Goal: Task Accomplishment & Management: Use online tool/utility

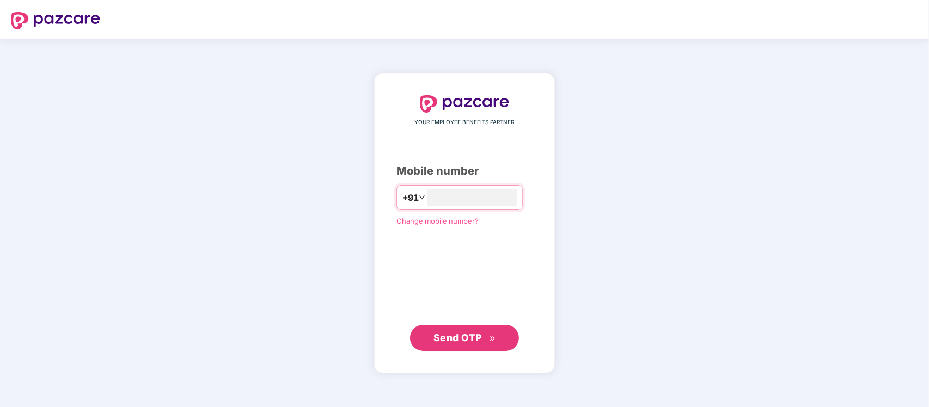
type input "**********"
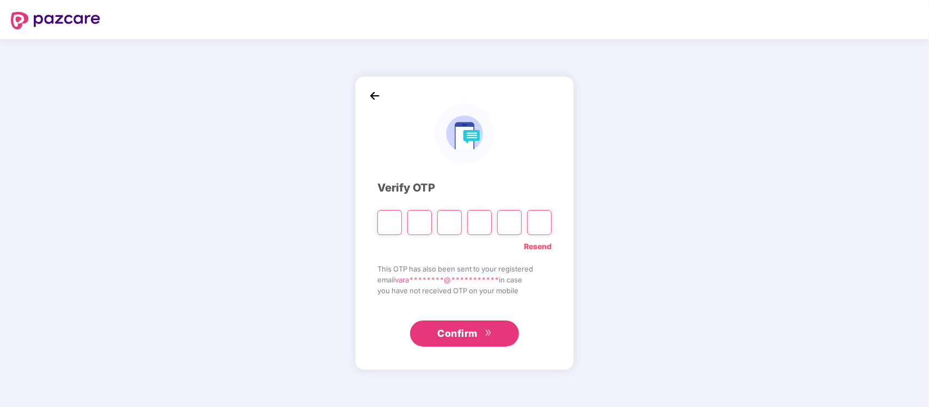
type input "*"
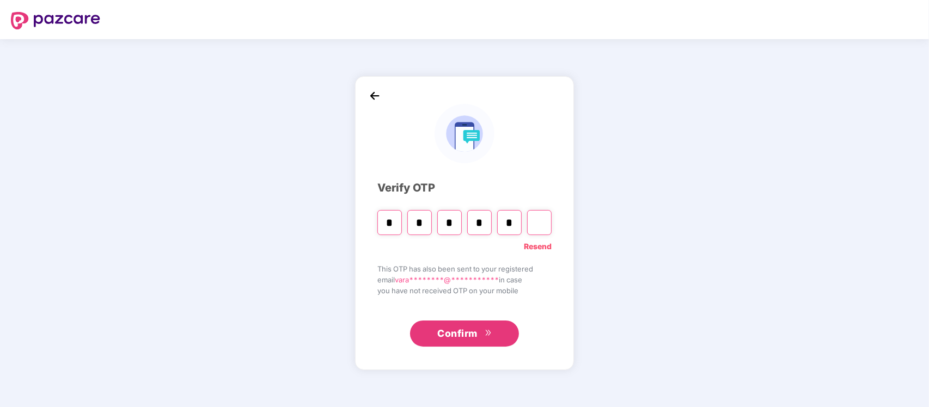
type input "*"
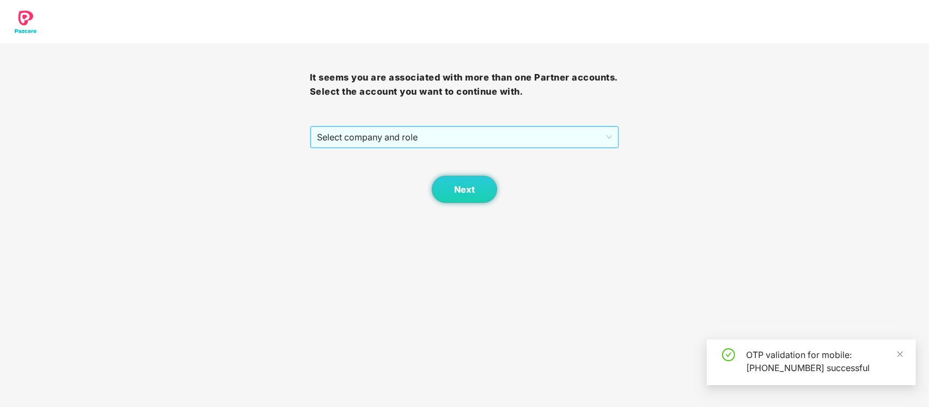
click at [491, 140] on span "Select company and role" at bounding box center [465, 137] width 296 height 21
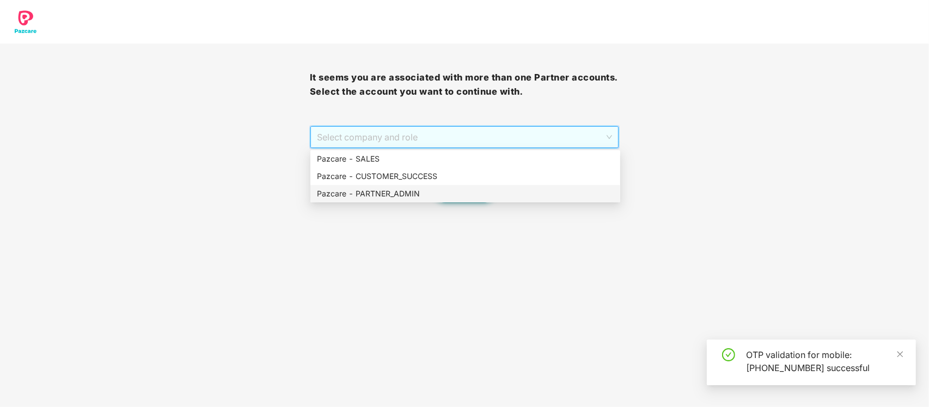
click at [442, 188] on div "Pazcare - PARTNER_ADMIN" at bounding box center [465, 194] width 297 height 12
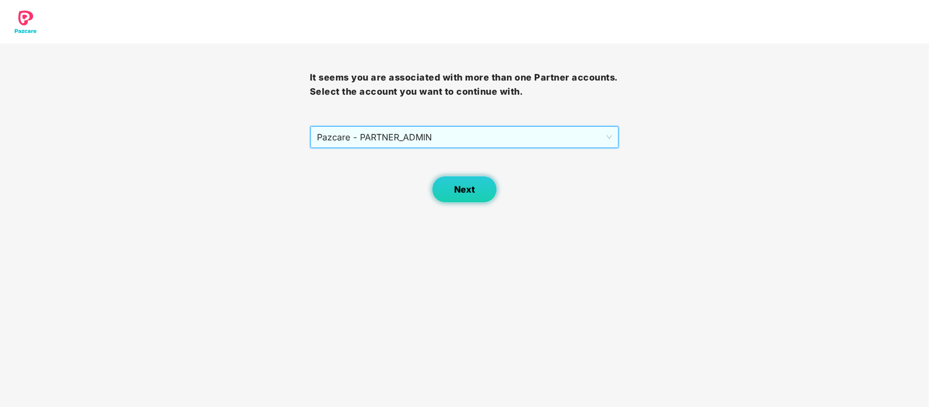
click at [463, 189] on span "Next" at bounding box center [464, 190] width 21 height 10
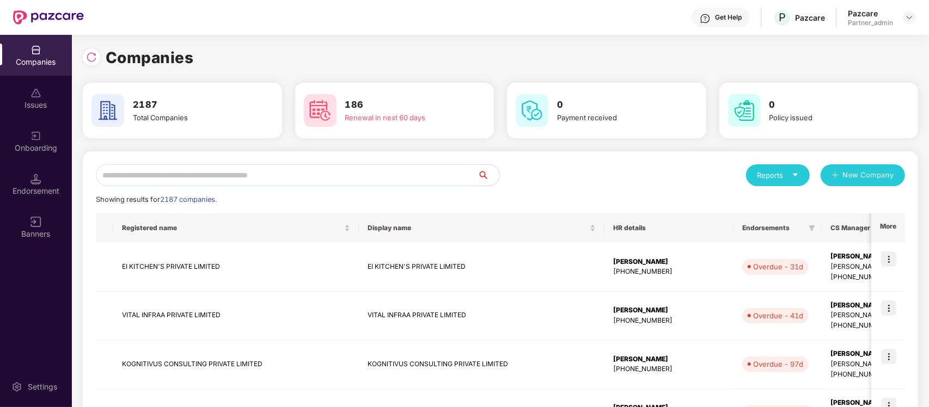
click at [418, 169] on input "text" at bounding box center [287, 175] width 382 height 22
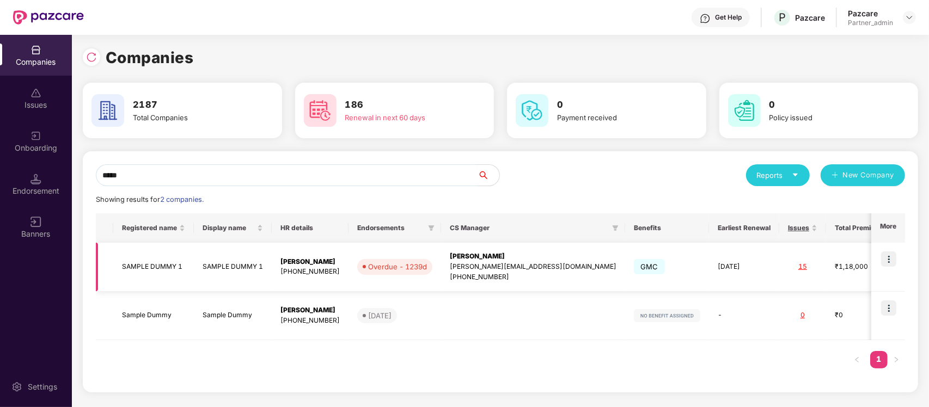
type input "*****"
click at [895, 255] on img at bounding box center [888, 259] width 15 height 15
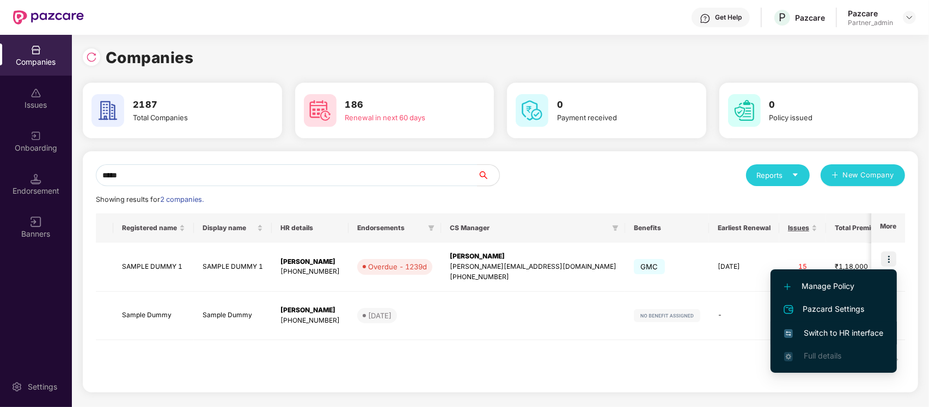
click at [828, 335] on span "Switch to HR interface" at bounding box center [833, 333] width 99 height 12
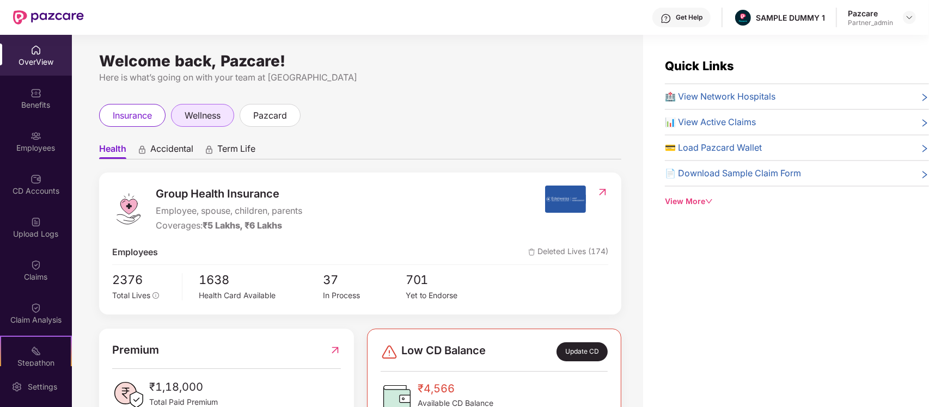
click at [193, 117] on span "wellness" at bounding box center [203, 116] width 36 height 14
